Goal: Task Accomplishment & Management: Manage account settings

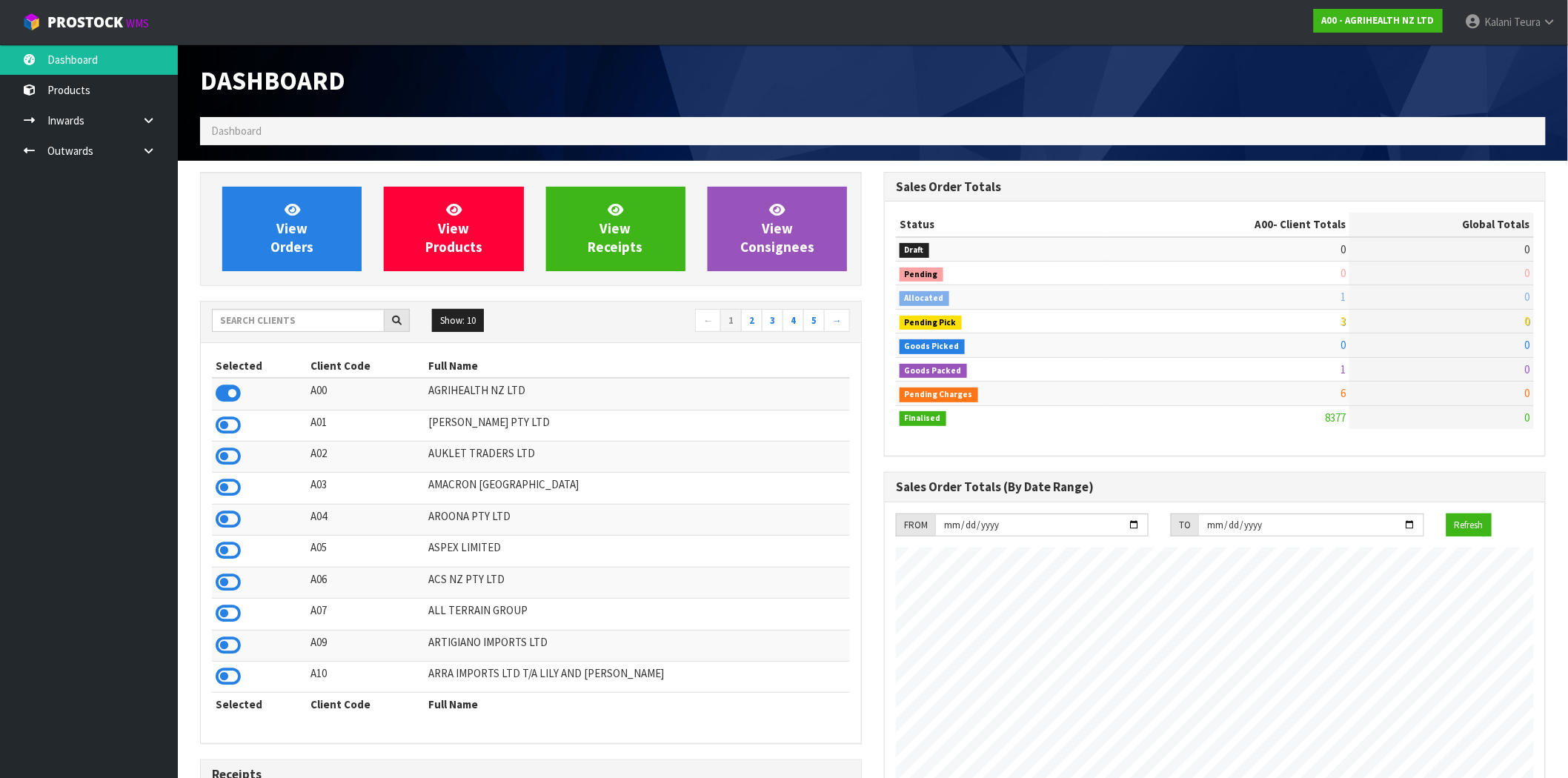
scroll to position [1122, 684]
click at [1540, 26] on span "Teura" at bounding box center [1527, 21] width 27 height 14
click at [1522, 57] on link "Logout" at bounding box center [1508, 59] width 117 height 20
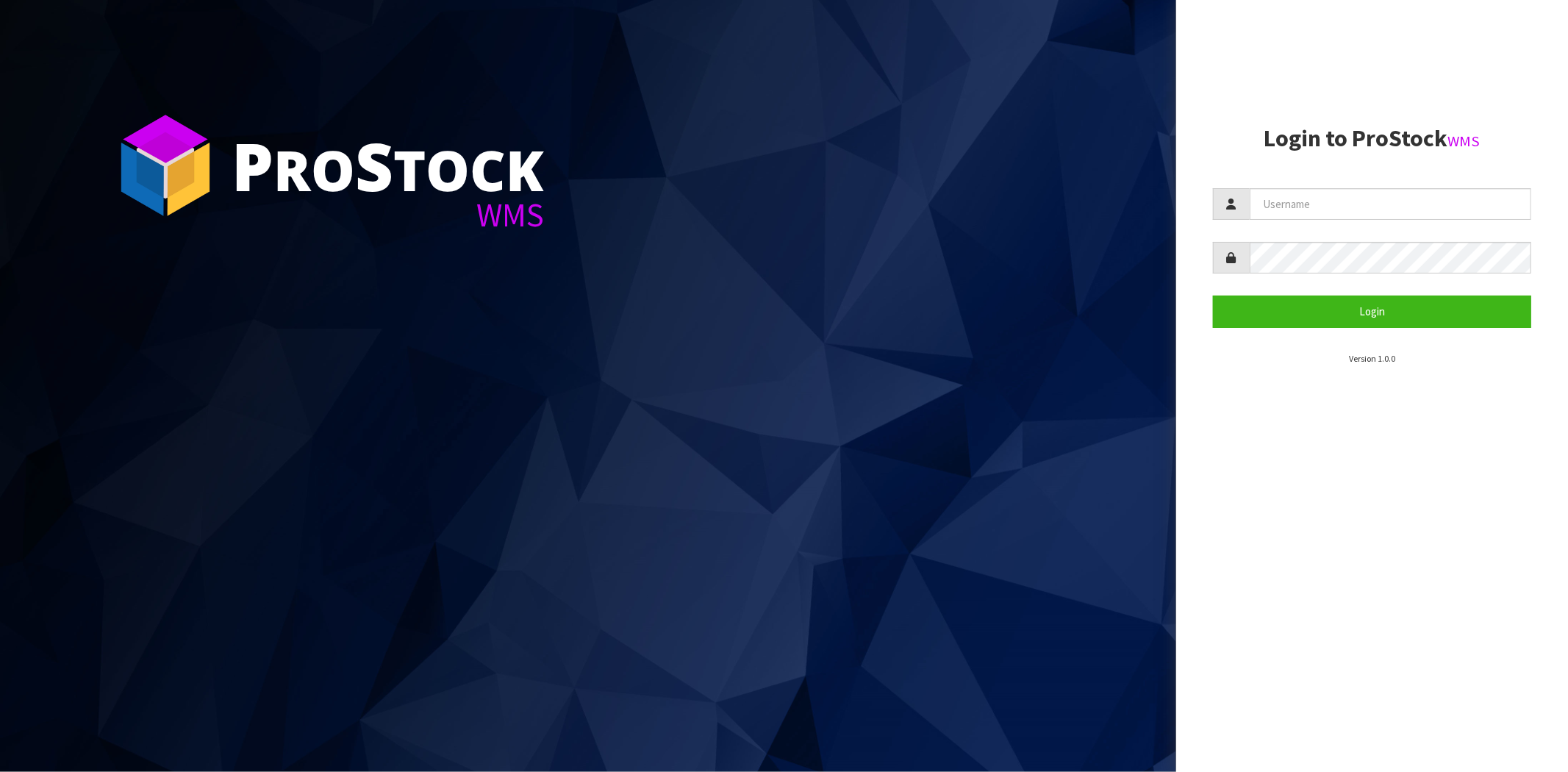
click at [1290, 186] on section "Login to ProStock WMS Login Version 1.0.0" at bounding box center [1371, 245] width 318 height 240
click at [1309, 200] on input "text" at bounding box center [1390, 203] width 282 height 32
paste input "Margaret"
type input "Margaret"
click at [1281, 314] on button "Login" at bounding box center [1371, 311] width 318 height 32
